Goal: Navigation & Orientation: Find specific page/section

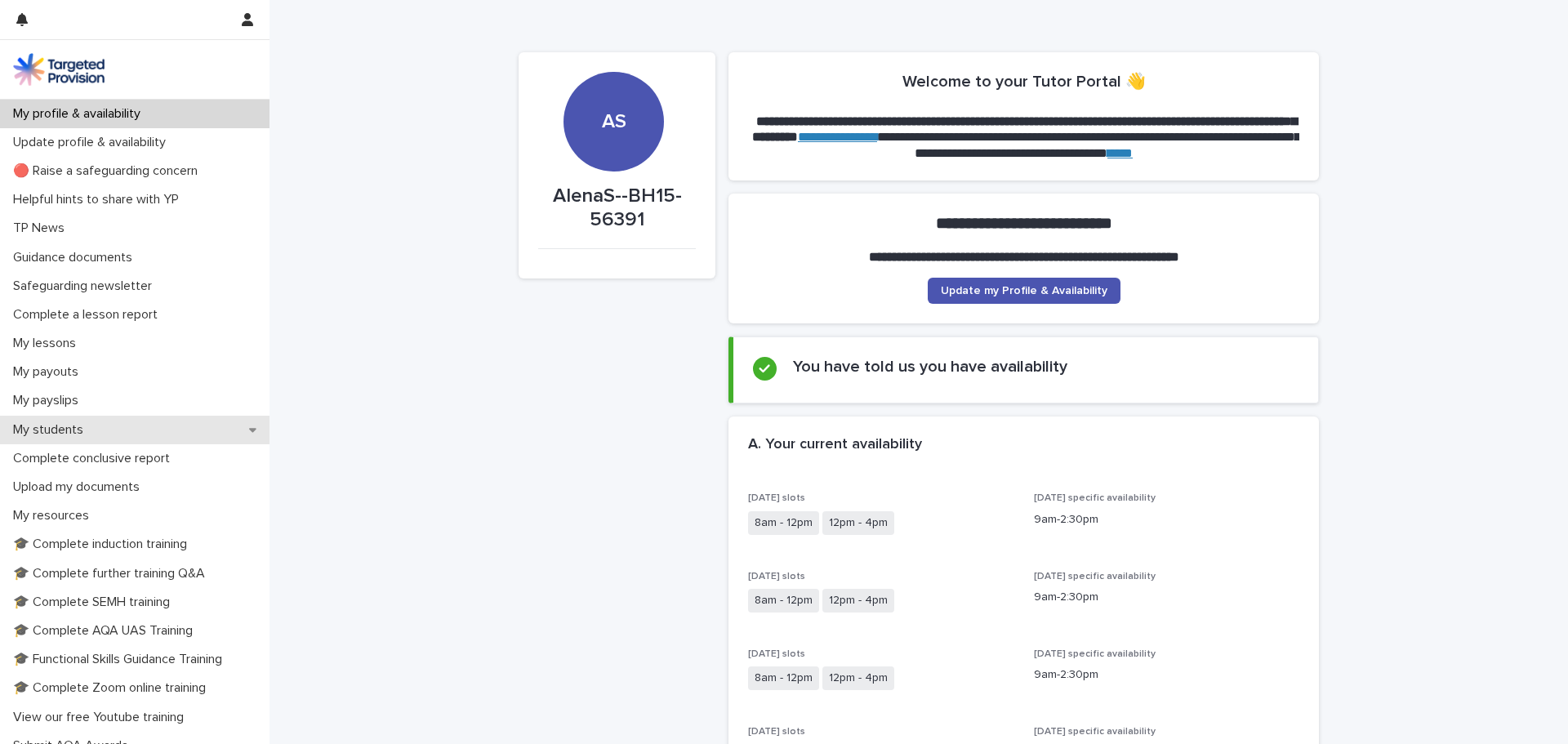
click at [80, 427] on p "My students" at bounding box center [51, 430] width 90 height 15
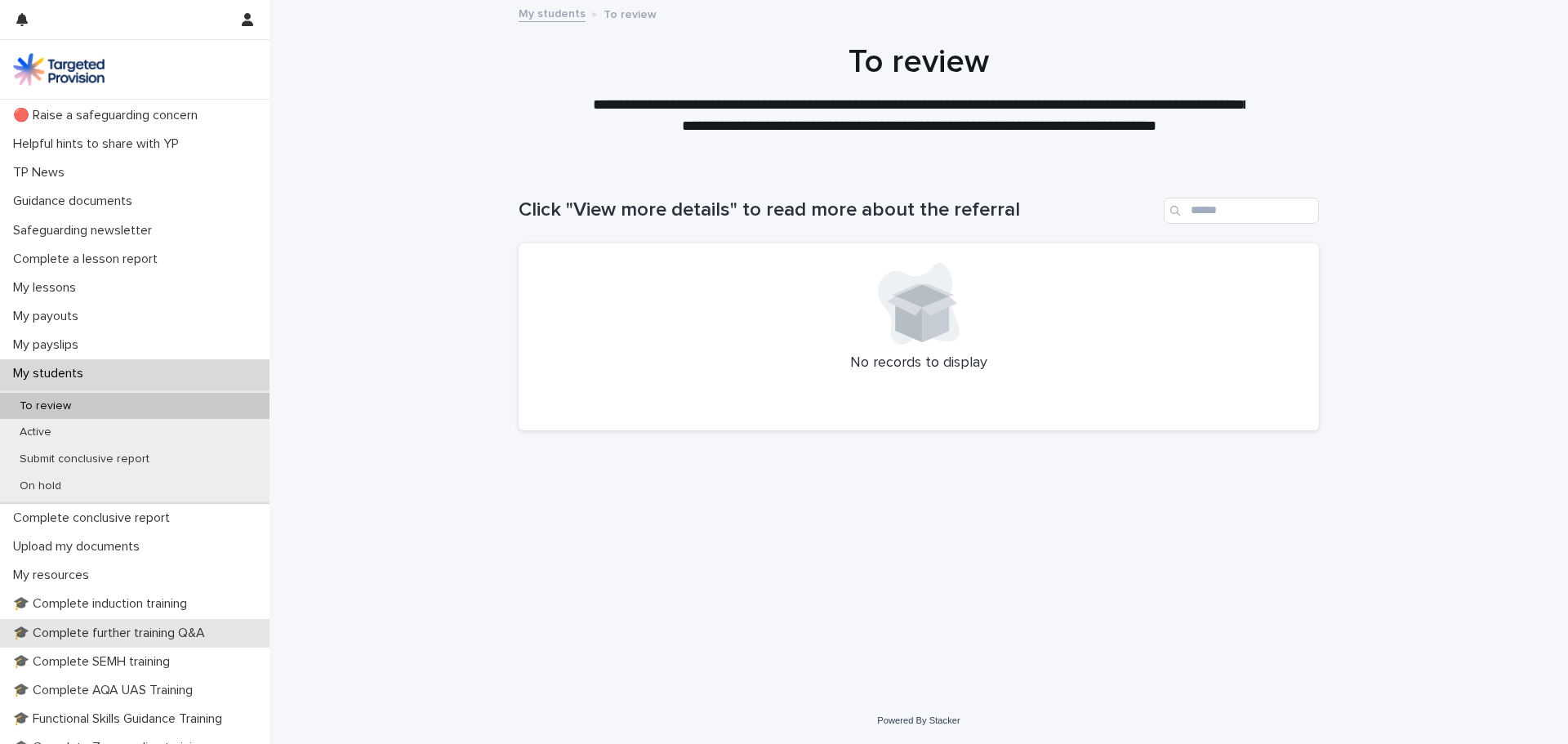
scroll to position [82, 0]
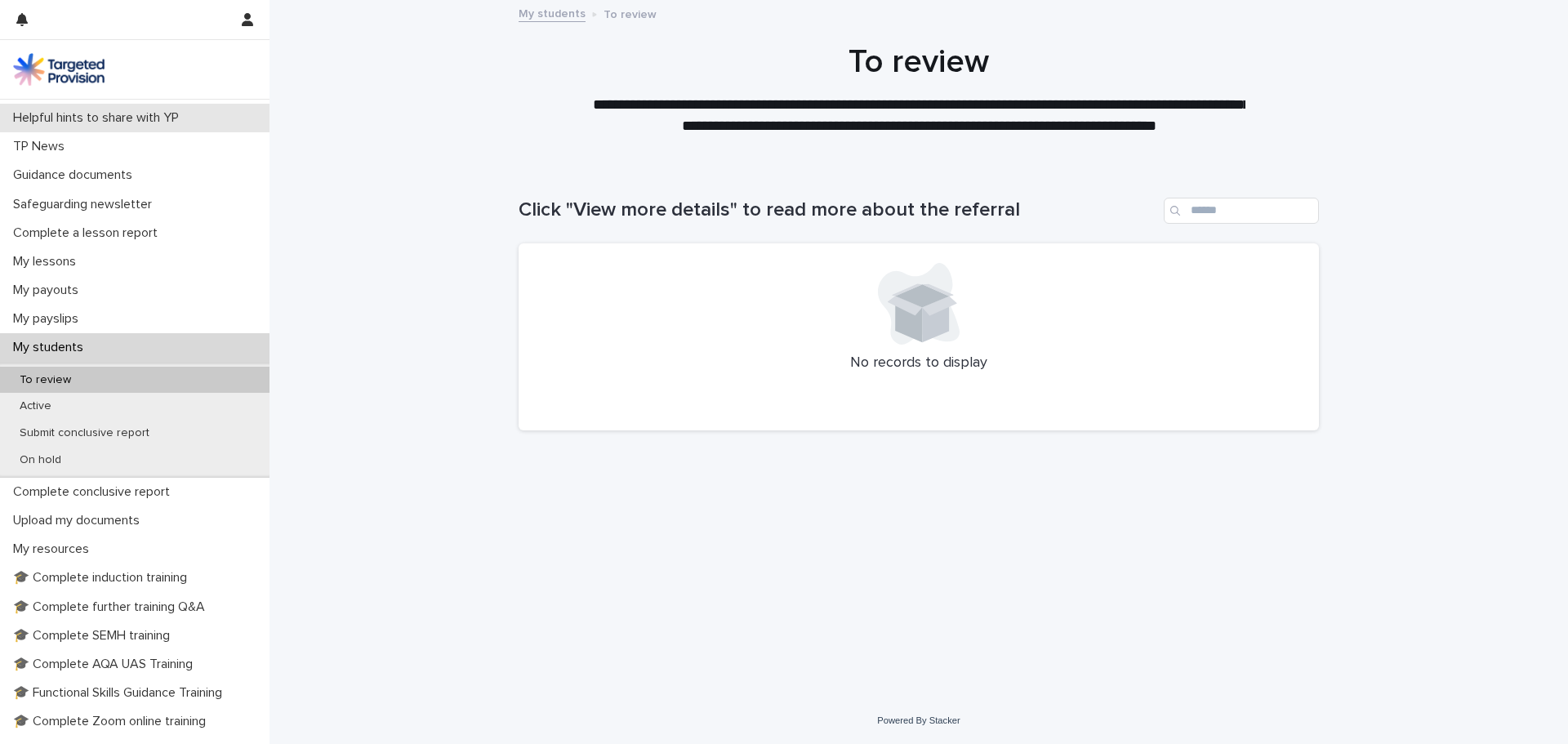
click at [83, 116] on p "Helpful hints to share with YP" at bounding box center [99, 117] width 186 height 15
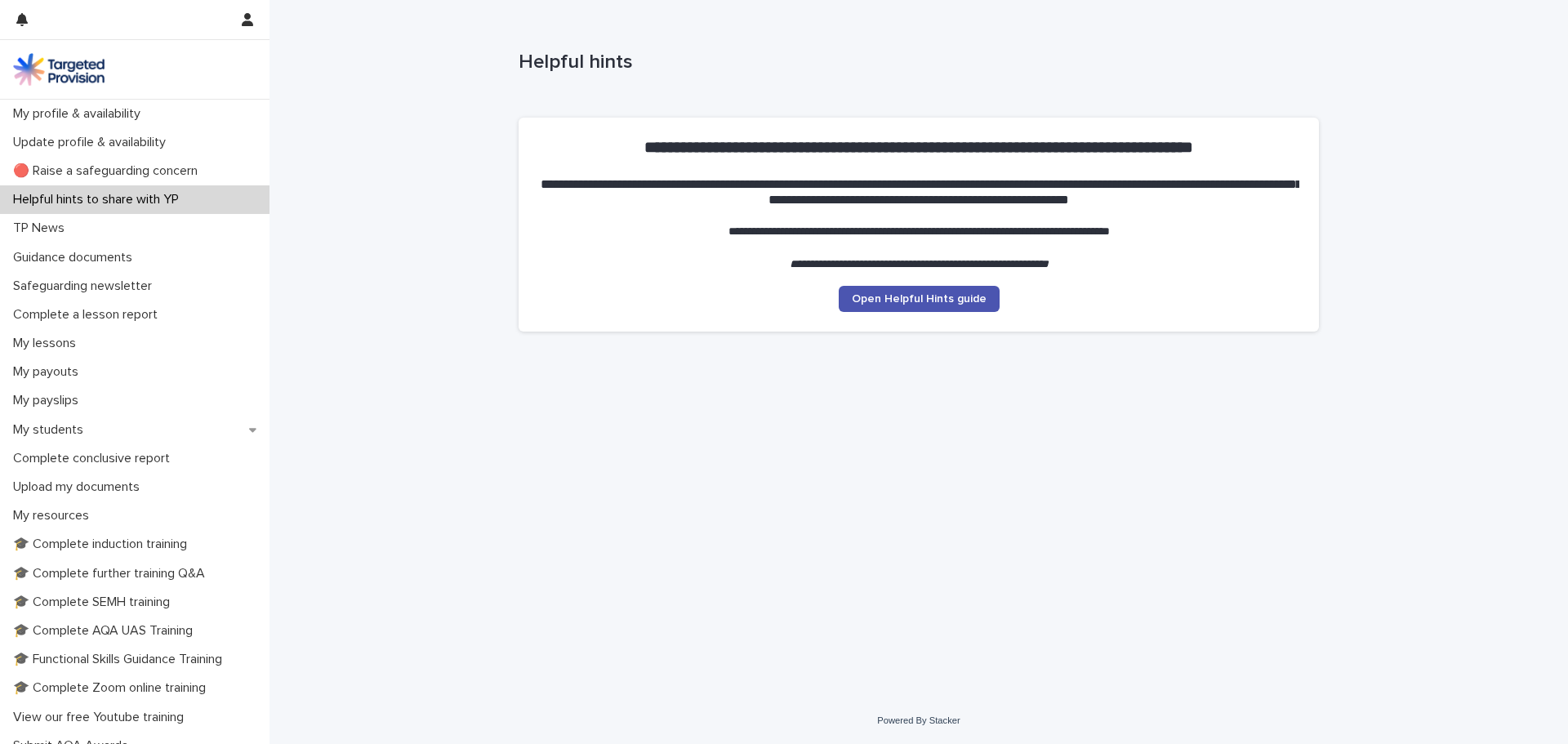
click at [83, 116] on p "My profile & availability" at bounding box center [79, 113] width 147 height 15
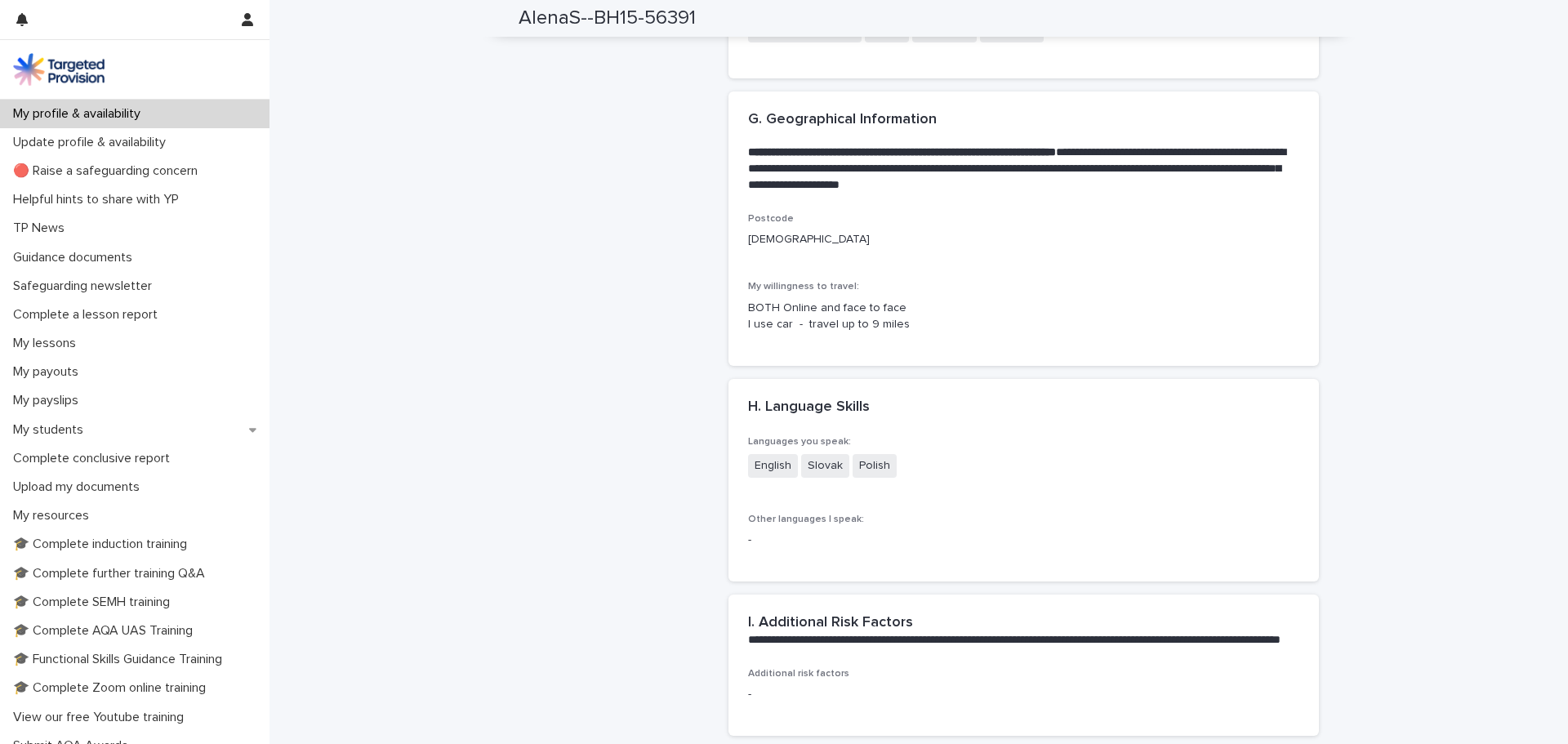
scroll to position [3838, 0]
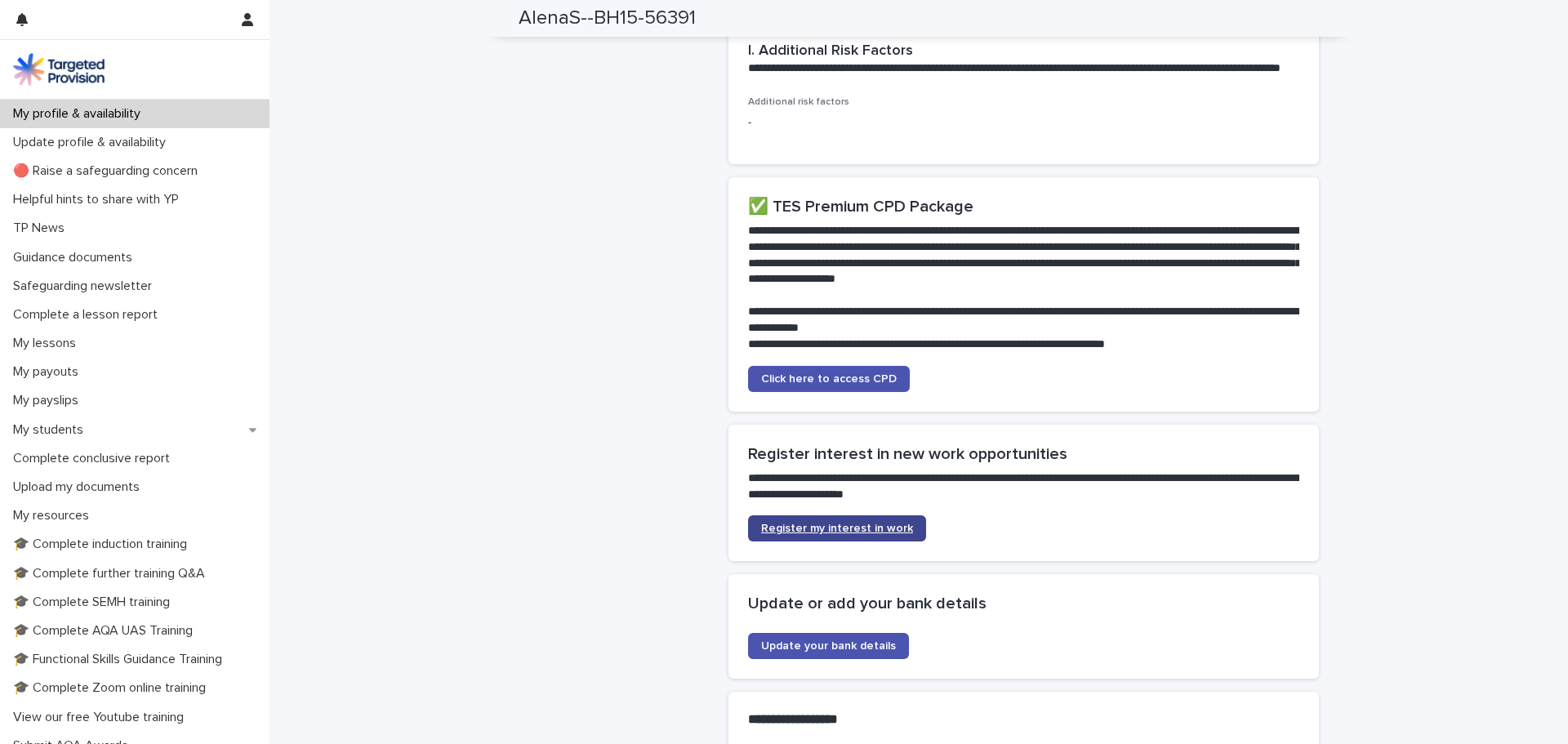
click at [837, 522] on span "Register my interest in work" at bounding box center [837, 528] width 152 height 12
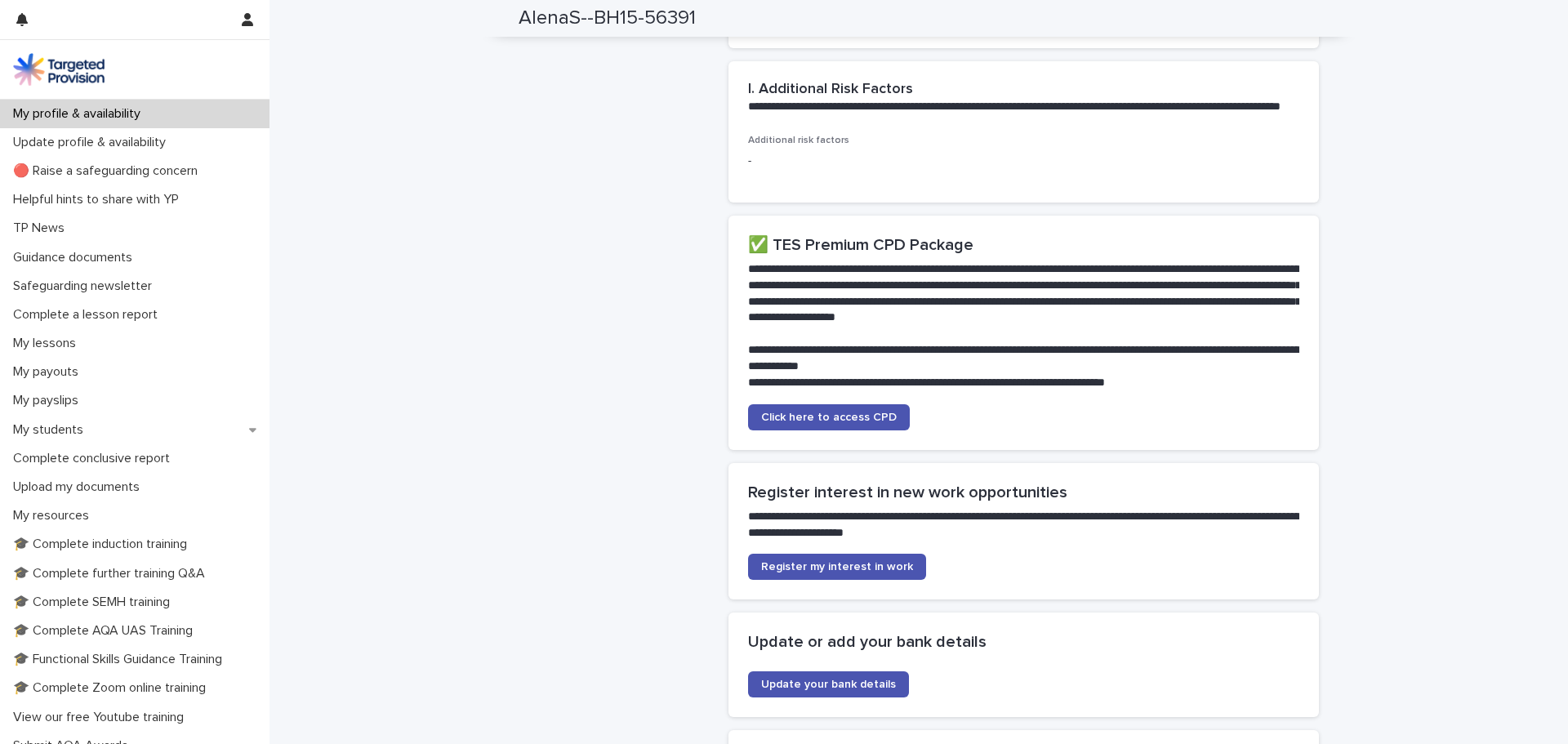
scroll to position [3646, 0]
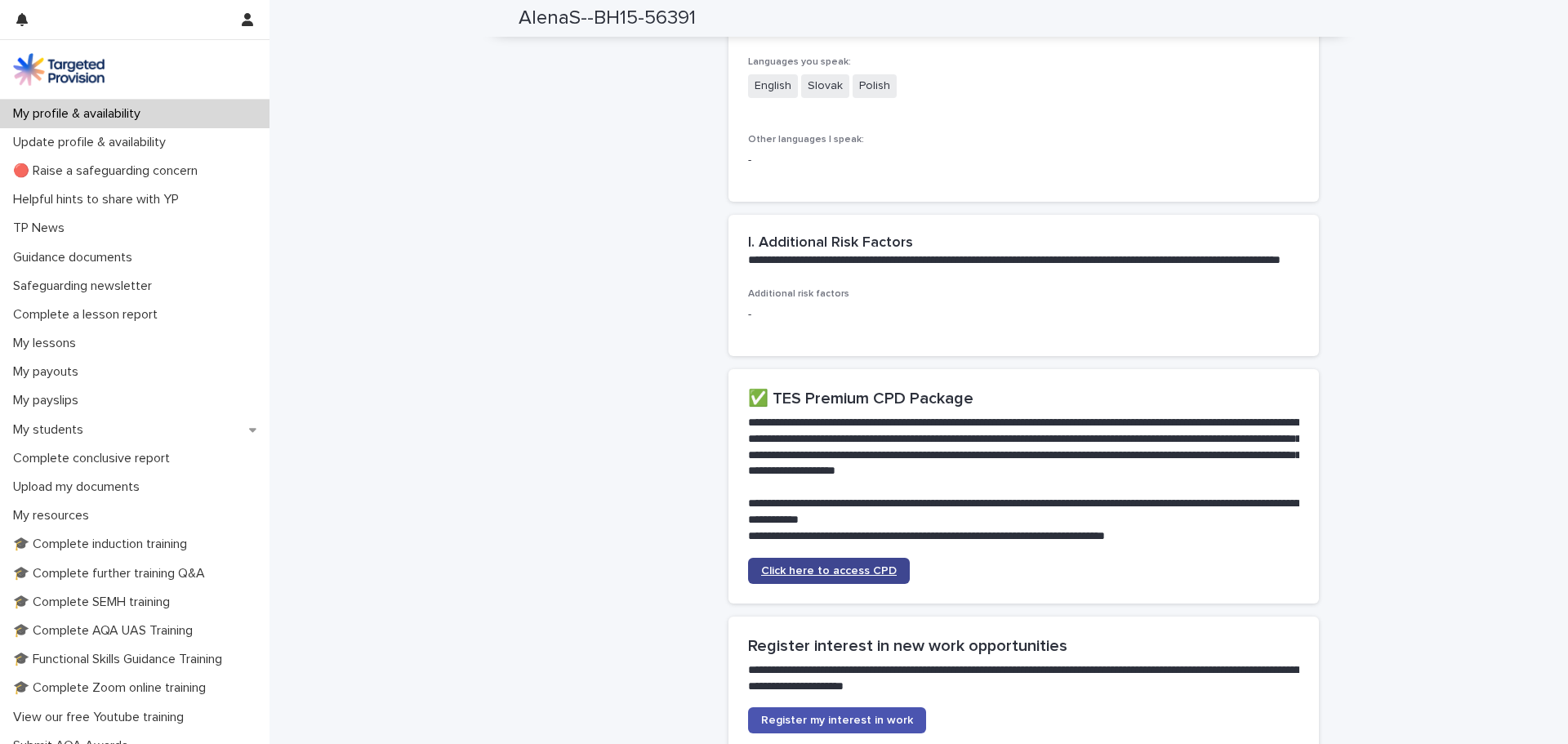
click at [818, 558] on link "Click here to access CPD" at bounding box center [829, 570] width 162 height 26
